Goal: Find specific page/section: Find specific page/section

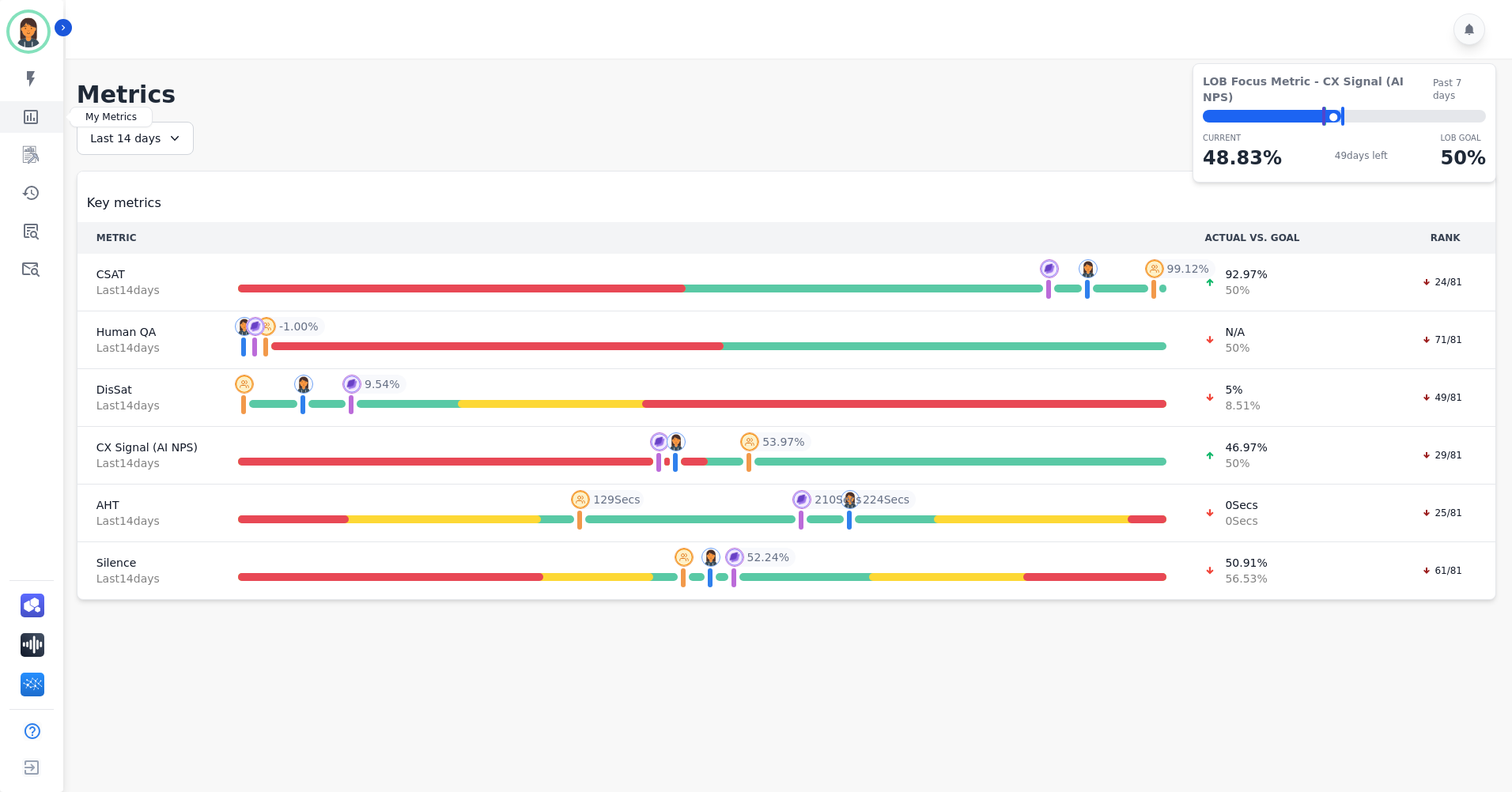
click at [29, 114] on icon "Sidebar" at bounding box center [30, 116] width 19 height 19
click at [37, 153] on icon "Sidebar" at bounding box center [30, 154] width 19 height 19
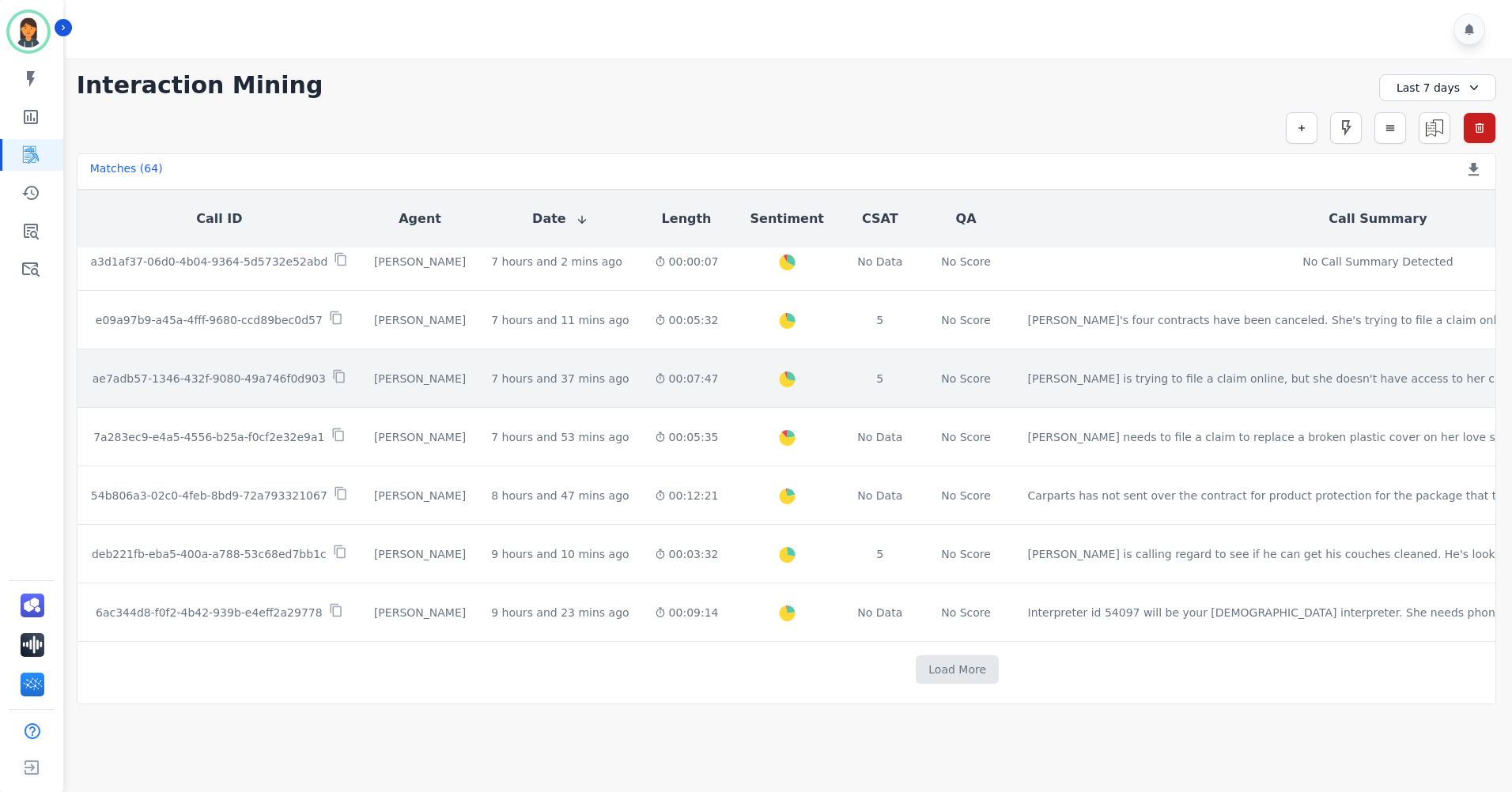
scroll to position [786, 0]
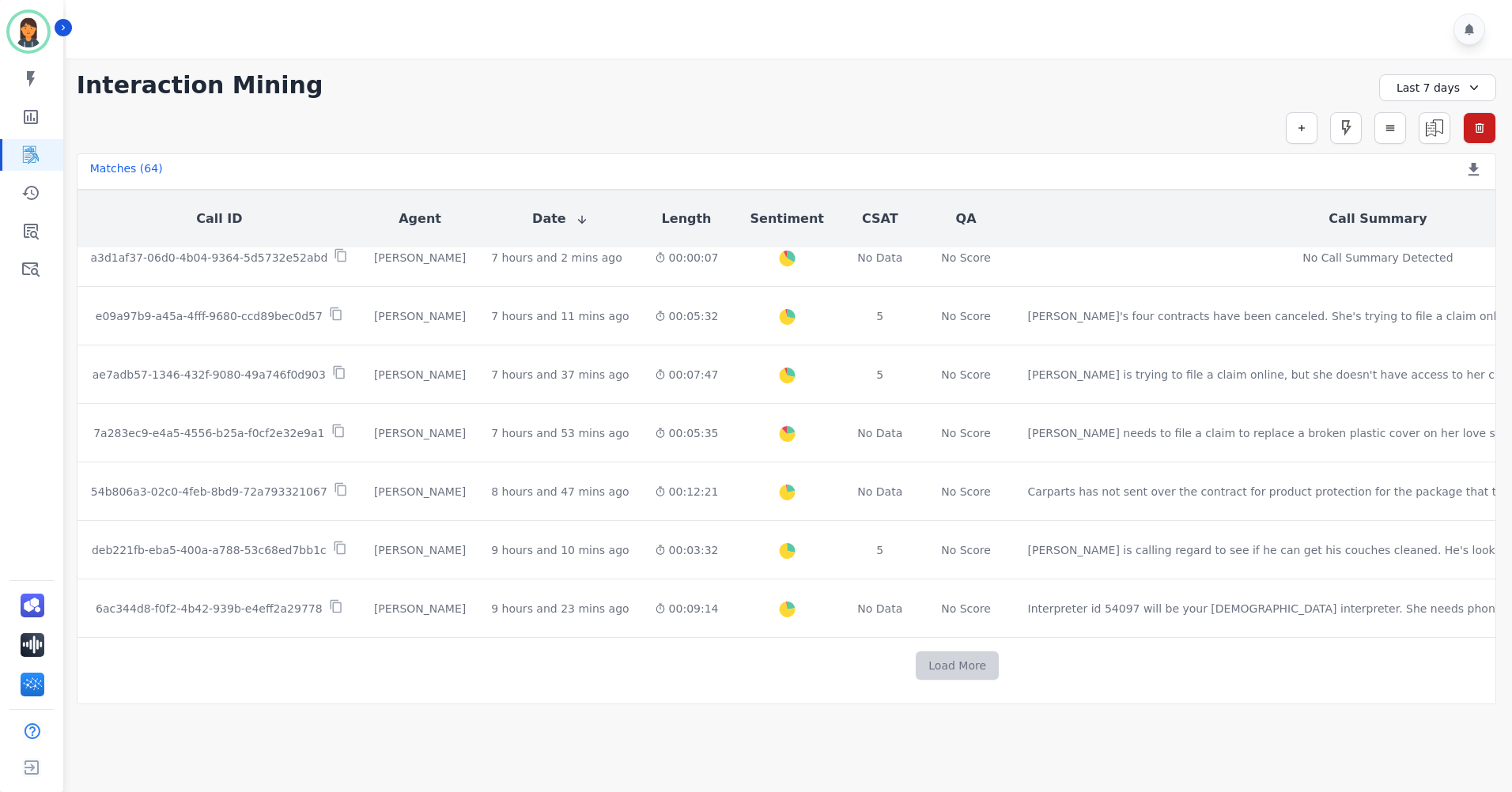
click at [916, 664] on button "Load More" at bounding box center [957, 666] width 84 height 29
